Goal: Check status: Check status

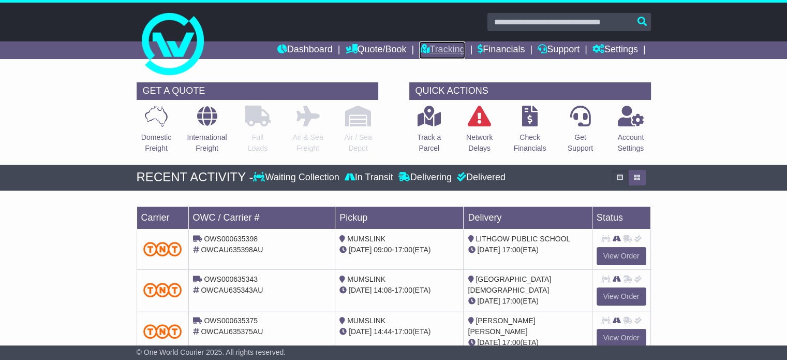
click at [449, 47] on link "Tracking" at bounding box center [442, 50] width 46 height 18
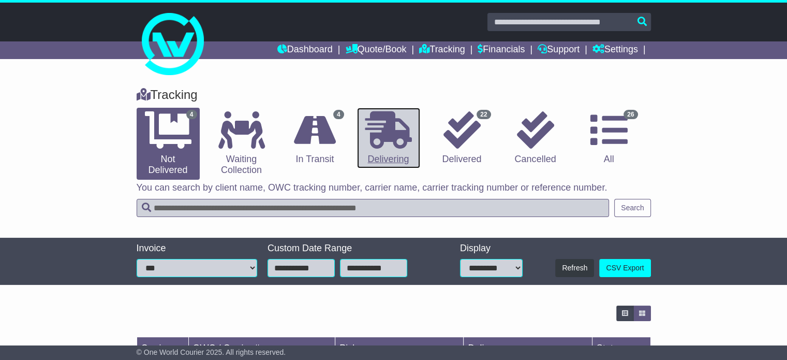
click at [397, 136] on icon at bounding box center [388, 129] width 47 height 37
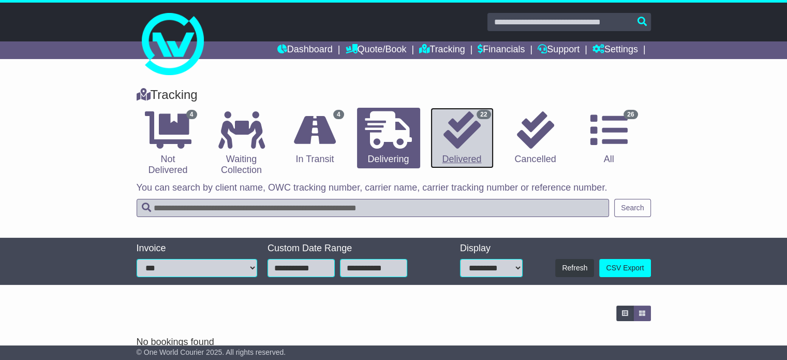
click at [470, 132] on icon at bounding box center [461, 129] width 37 height 37
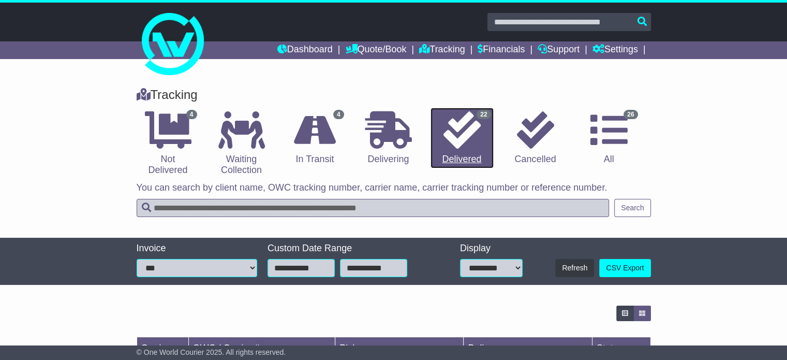
click at [470, 132] on icon at bounding box center [461, 129] width 37 height 37
click at [464, 146] on icon at bounding box center [461, 129] width 37 height 37
click at [459, 161] on link "22 Delivered" at bounding box center [461, 138] width 63 height 61
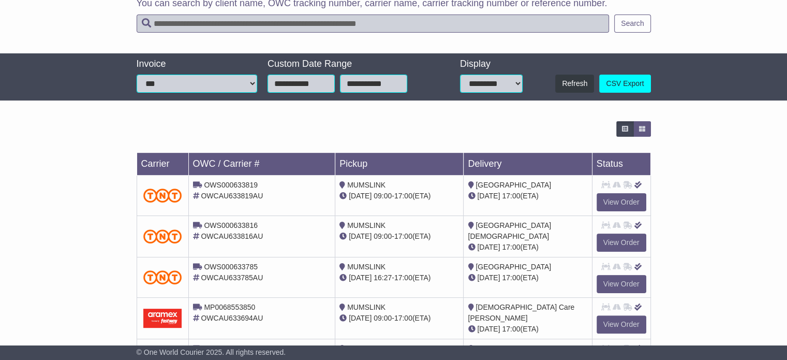
scroll to position [207, 0]
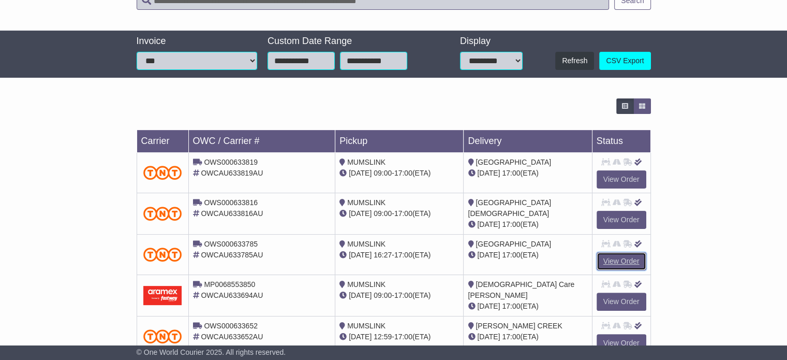
click at [632, 257] on link "View Order" at bounding box center [621, 261] width 50 height 18
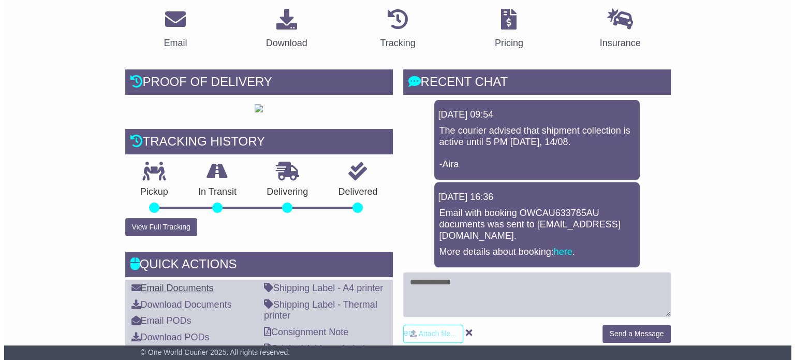
scroll to position [259, 0]
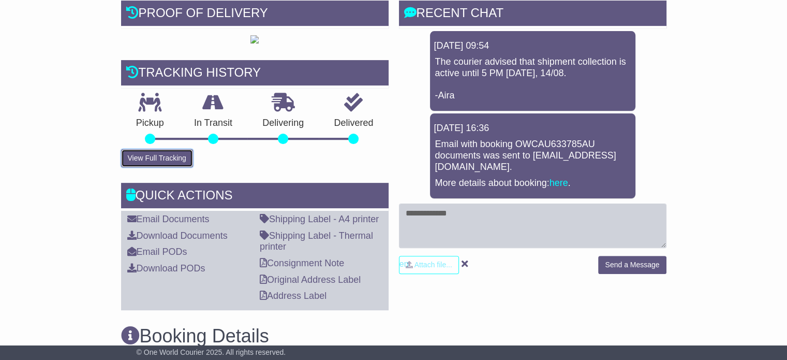
click at [149, 167] on button "View Full Tracking" at bounding box center [157, 158] width 72 height 18
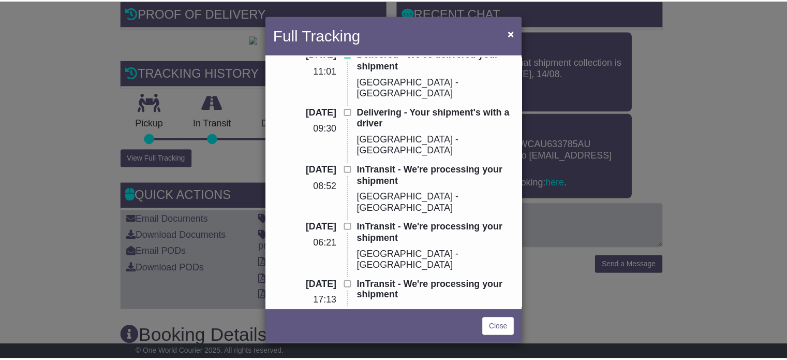
scroll to position [0, 0]
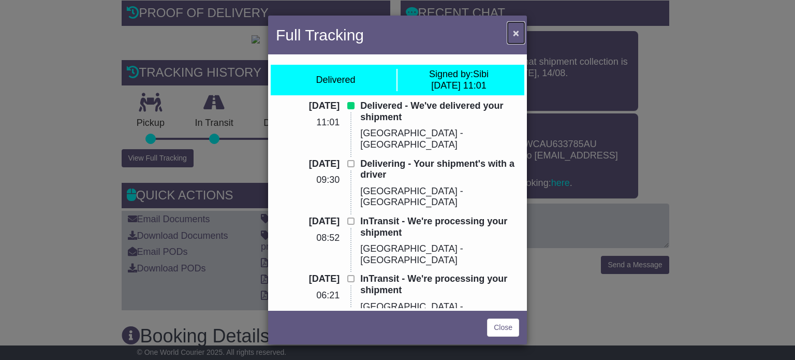
click at [518, 33] on span "×" at bounding box center [516, 33] width 6 height 12
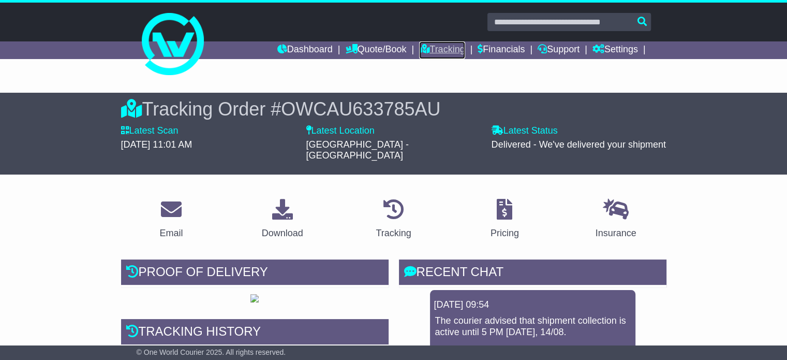
click at [442, 45] on link "Tracking" at bounding box center [442, 50] width 46 height 18
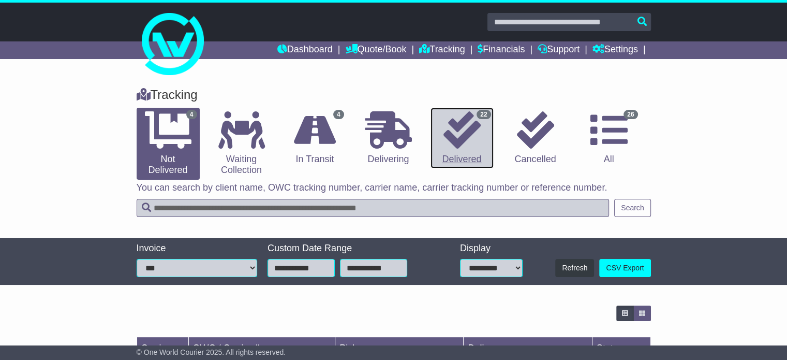
click at [466, 146] on icon at bounding box center [461, 129] width 37 height 37
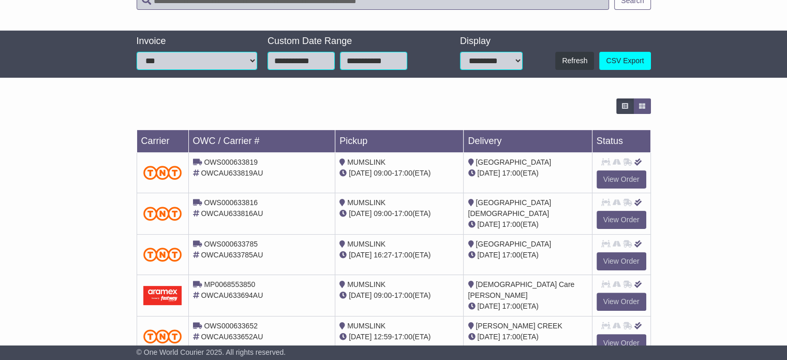
scroll to position [259, 0]
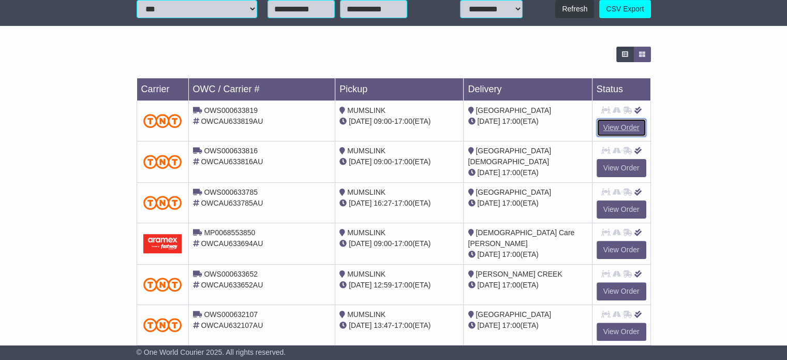
click at [631, 126] on link "View Order" at bounding box center [621, 127] width 50 height 18
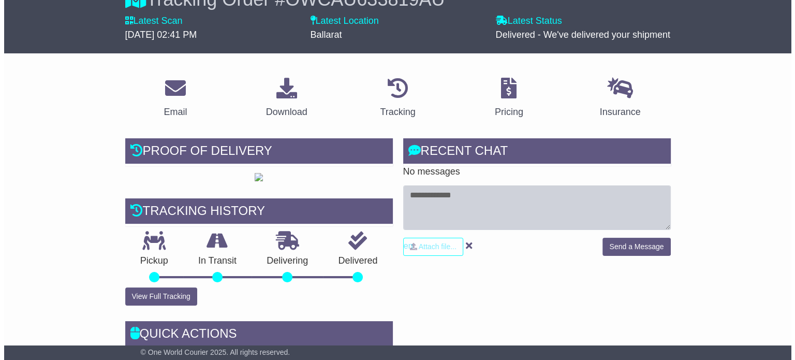
scroll to position [155, 0]
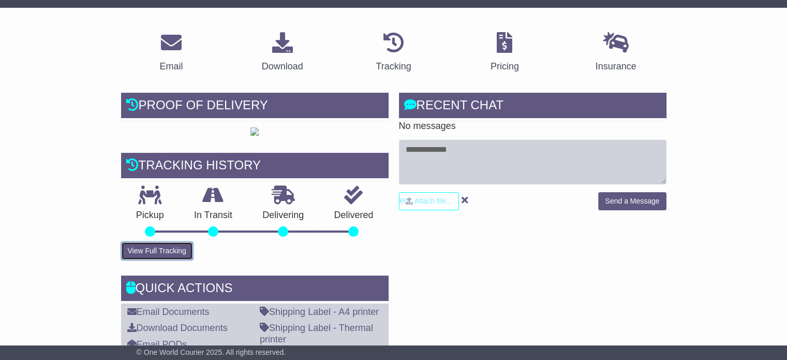
click at [165, 260] on button "View Full Tracking" at bounding box center [157, 251] width 72 height 18
